Goal: Check status: Check status

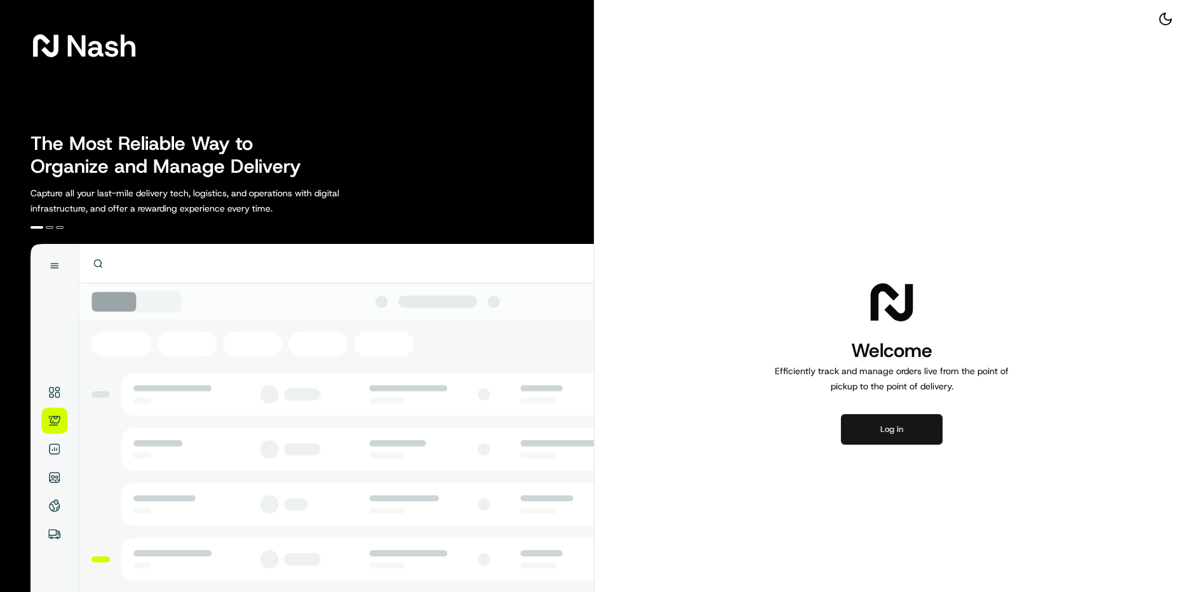
click at [915, 435] on button "Log in" at bounding box center [892, 429] width 102 height 30
